Goal: Information Seeking & Learning: Learn about a topic

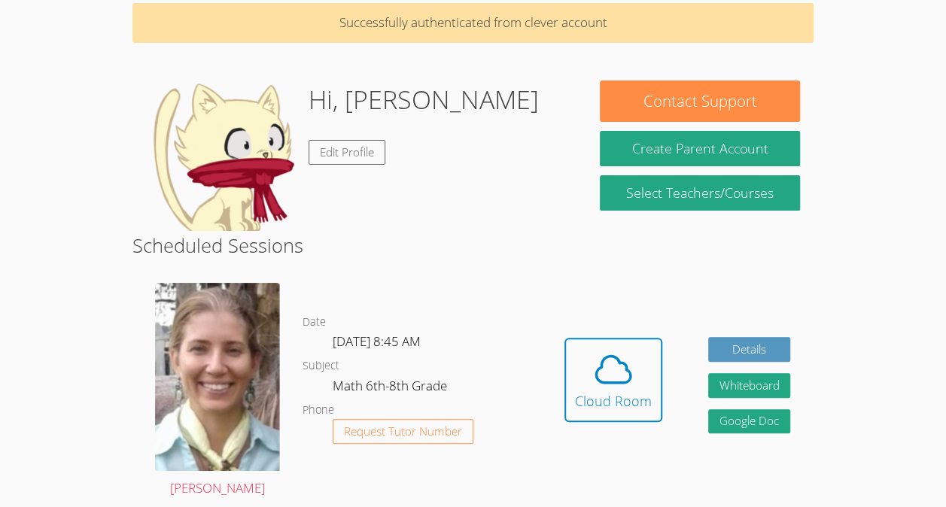
scroll to position [65, 0]
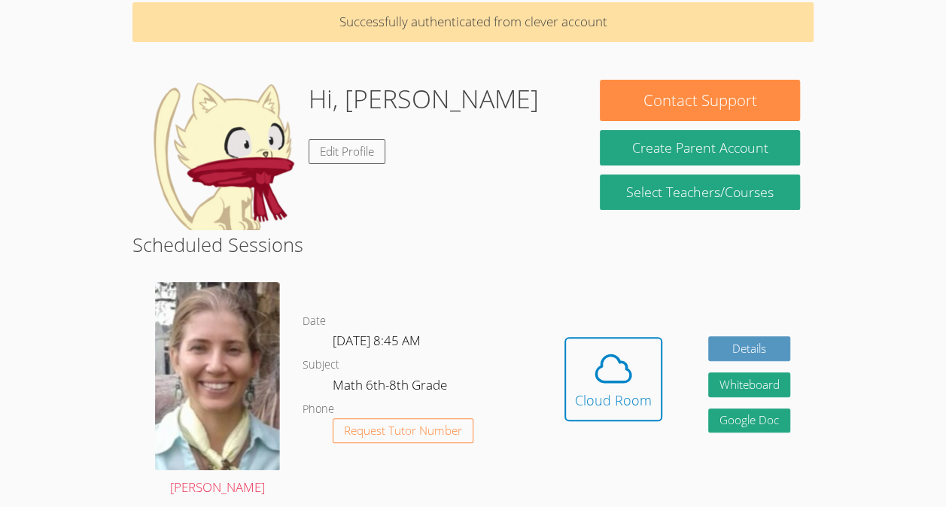
click at [619, 336] on div "Hidden Cloud Room Details Whiteboard Hidden Google Doc" at bounding box center [677, 390] width 272 height 239
click at [635, 379] on span at bounding box center [613, 369] width 77 height 42
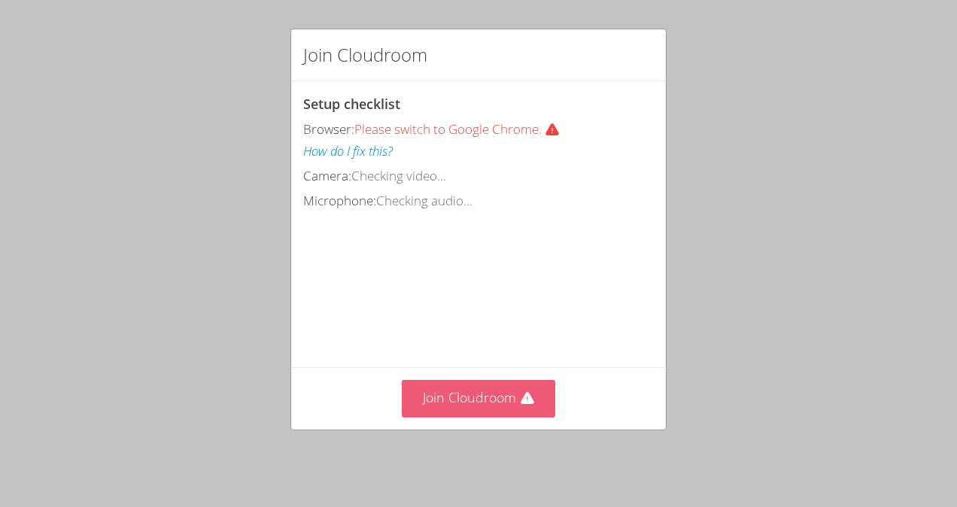
click at [513, 401] on button "Join Cloudroom" at bounding box center [479, 398] width 154 height 37
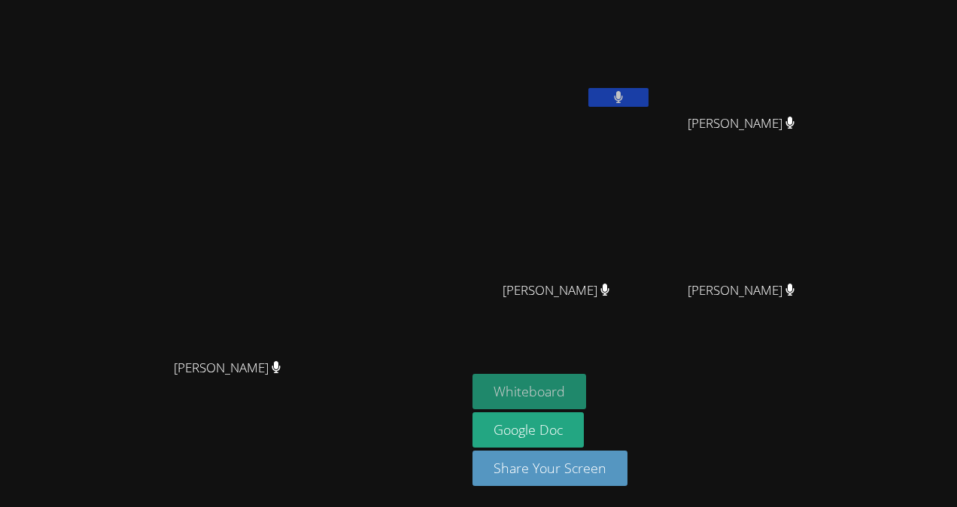
click at [586, 380] on button "Whiteboard" at bounding box center [530, 391] width 114 height 35
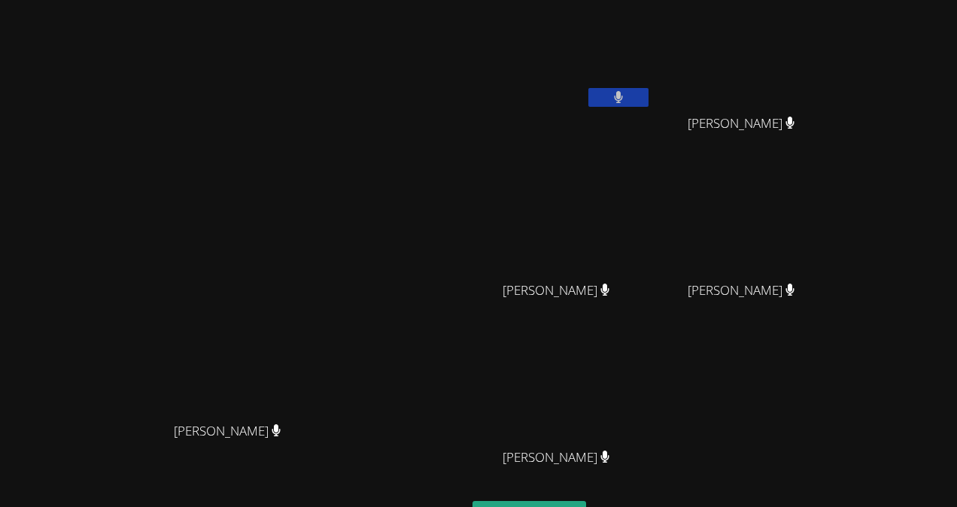
scroll to position [125, 0]
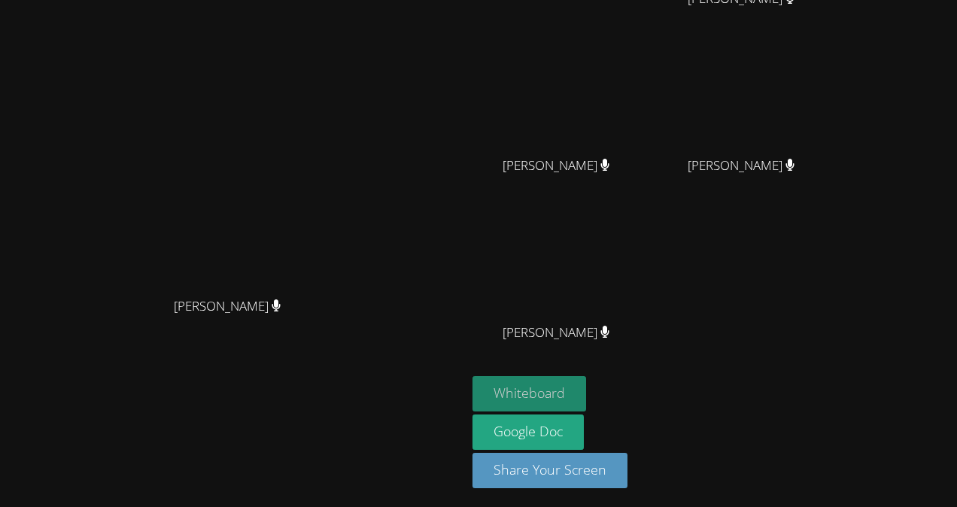
click at [586, 392] on button "Whiteboard" at bounding box center [530, 393] width 114 height 35
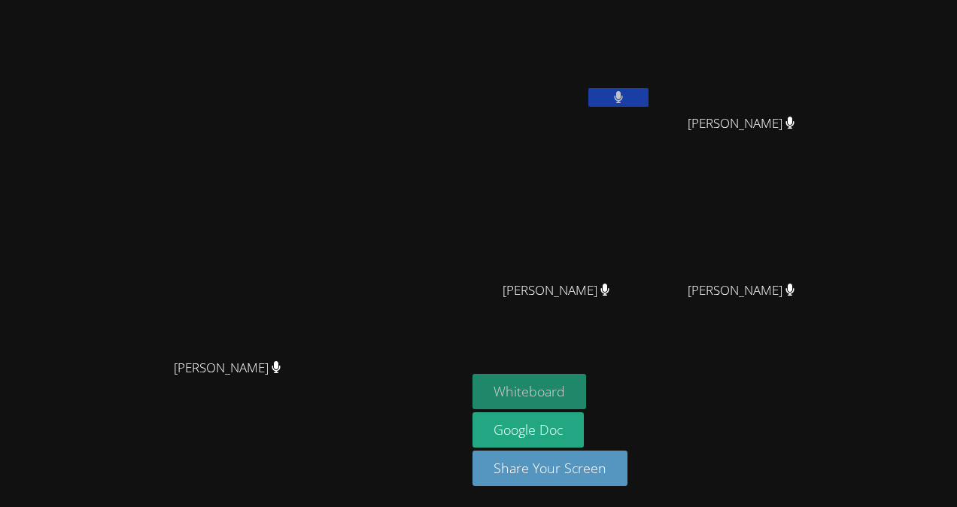
scroll to position [0, 0]
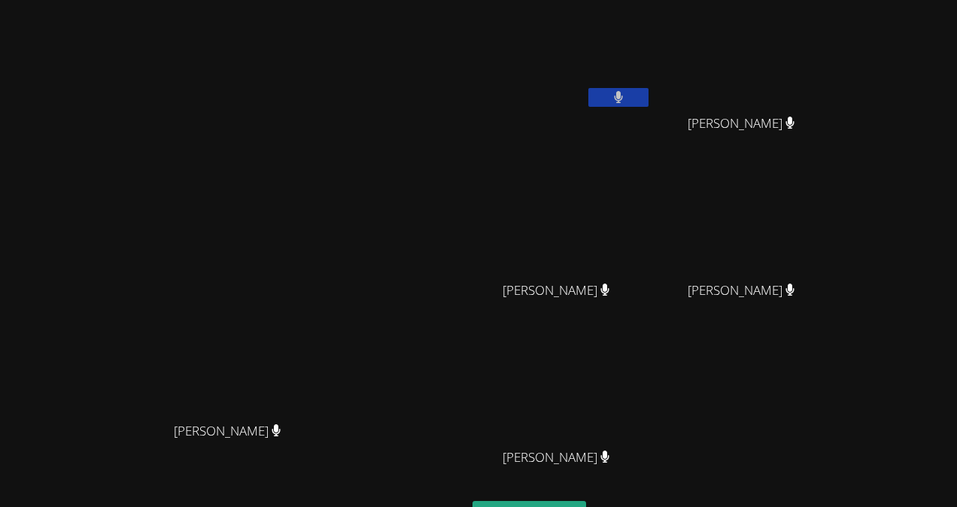
click at [293, 249] on video at bounding box center [233, 287] width 226 height 256
click at [346, 162] on video at bounding box center [233, 287] width 226 height 256
click at [346, 170] on video at bounding box center [233, 287] width 226 height 256
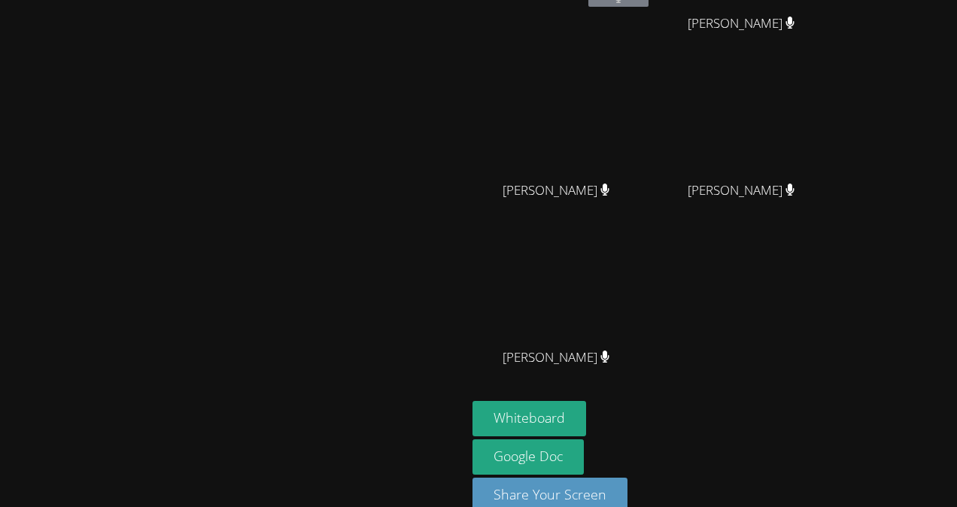
scroll to position [101, 0]
click at [586, 419] on button "Whiteboard" at bounding box center [530, 417] width 114 height 35
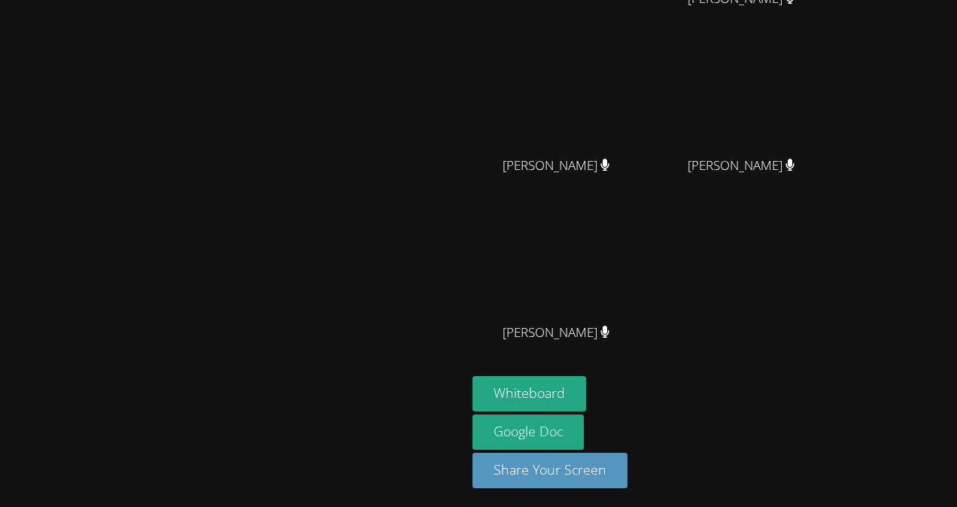
scroll to position [0, 0]
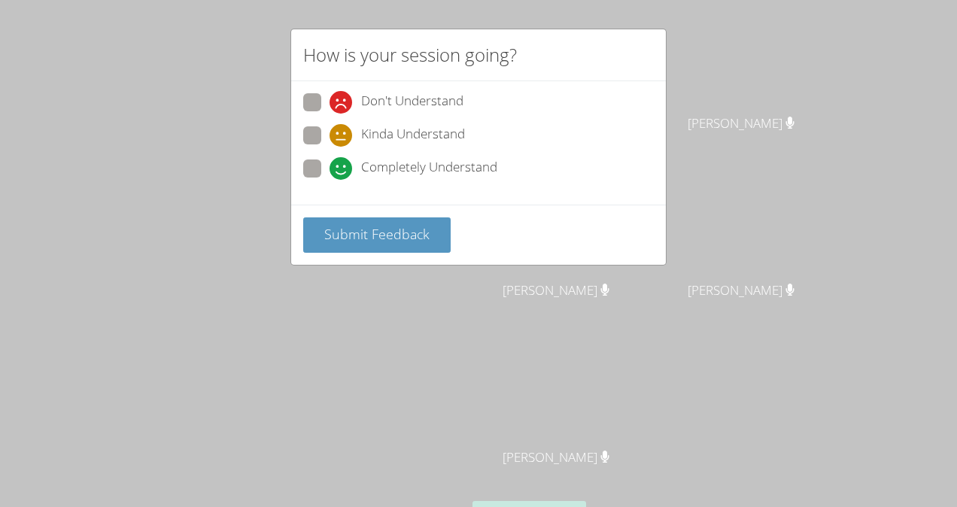
click at [330, 180] on span at bounding box center [330, 180] width 0 height 0
click at [330, 162] on input "Completely Understand" at bounding box center [336, 166] width 13 height 13
radio input "true"
click at [378, 239] on span "Submit Feedback" at bounding box center [376, 234] width 105 height 18
